Goal: Task Accomplishment & Management: Manage account settings

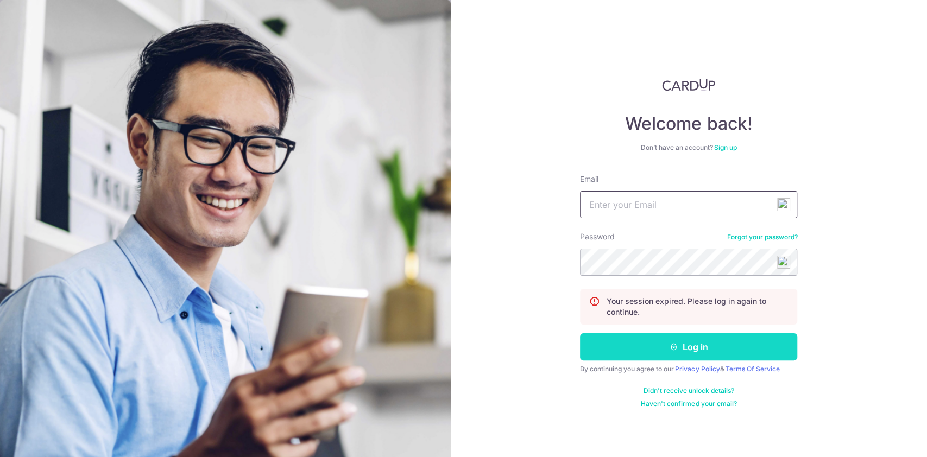
type input "[EMAIL_ADDRESS][DOMAIN_NAME]"
click at [615, 342] on button "Log in" at bounding box center [688, 347] width 217 height 27
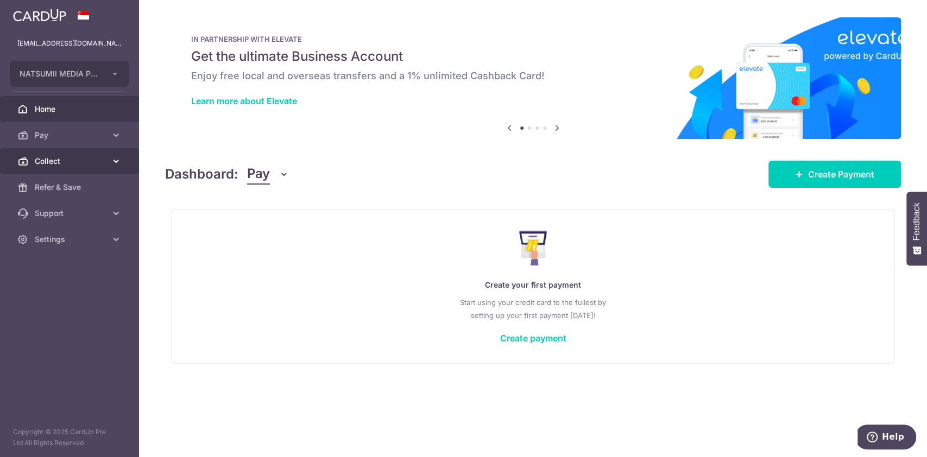
click at [119, 153] on link "Collect" at bounding box center [69, 161] width 139 height 26
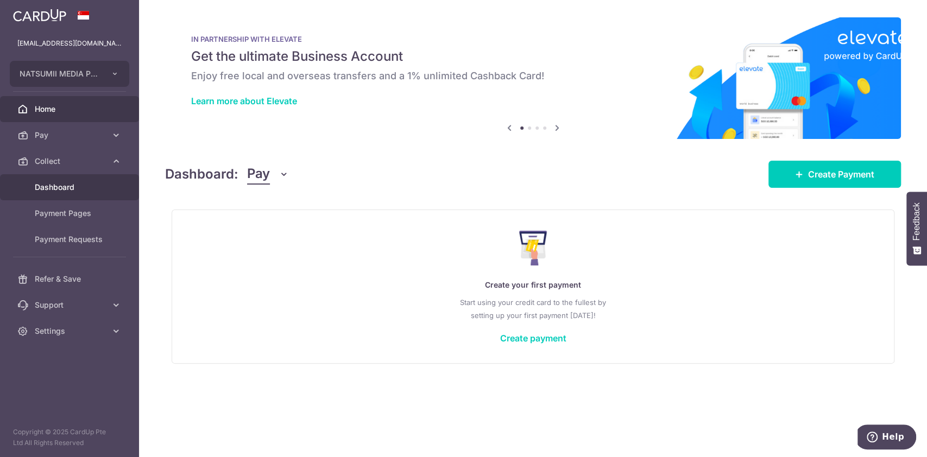
click at [82, 192] on span "Dashboard" at bounding box center [71, 187] width 72 height 11
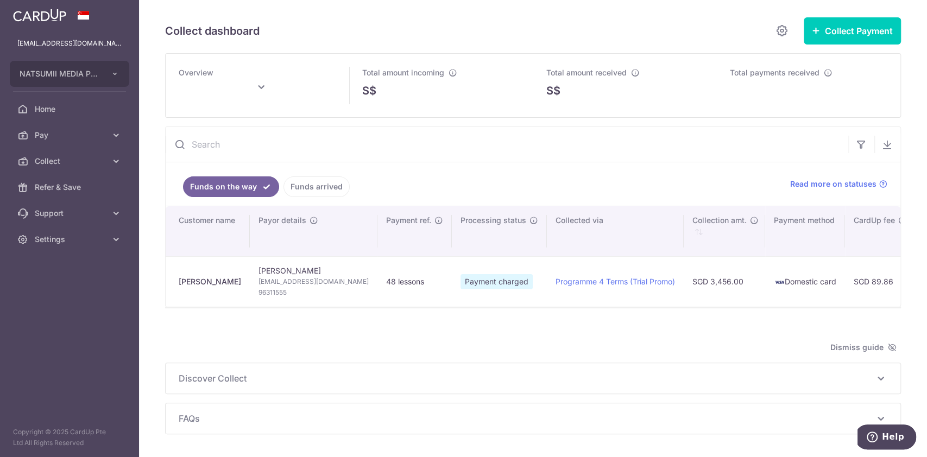
type input "September 2025"
